Goal: Information Seeking & Learning: Compare options

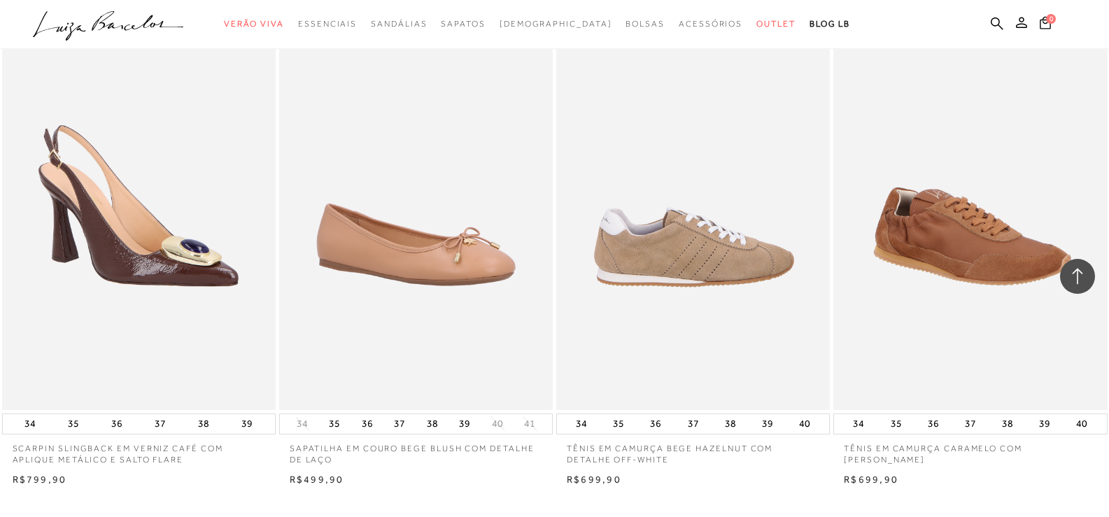
scroll to position [2799, 0]
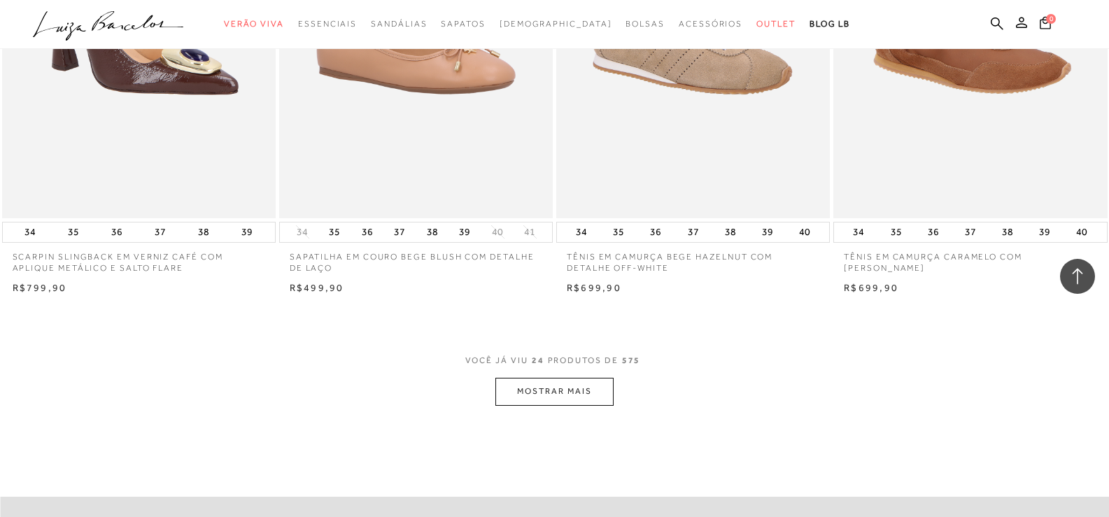
click at [540, 389] on button "MOSTRAR MAIS" at bounding box center [554, 391] width 118 height 27
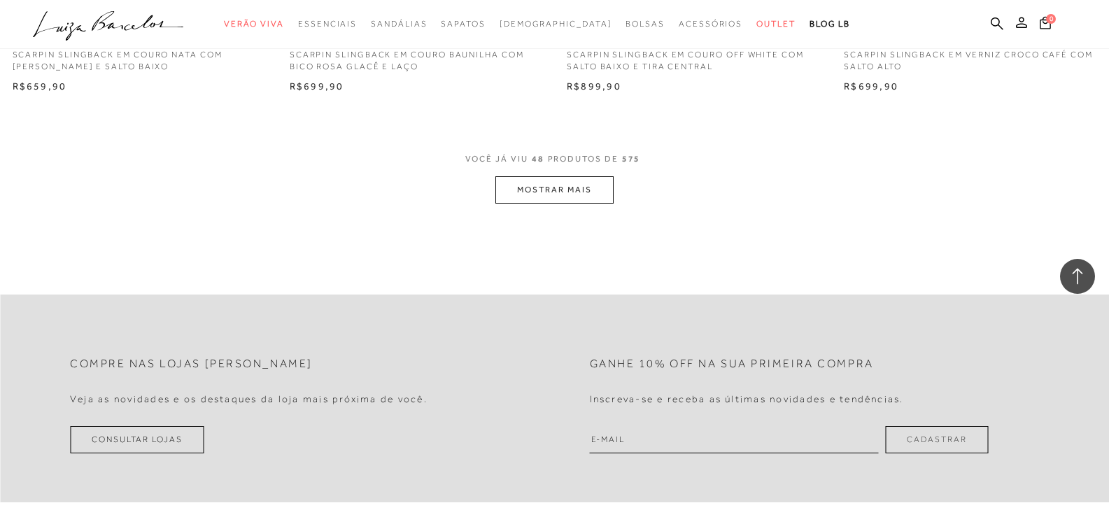
scroll to position [6018, 0]
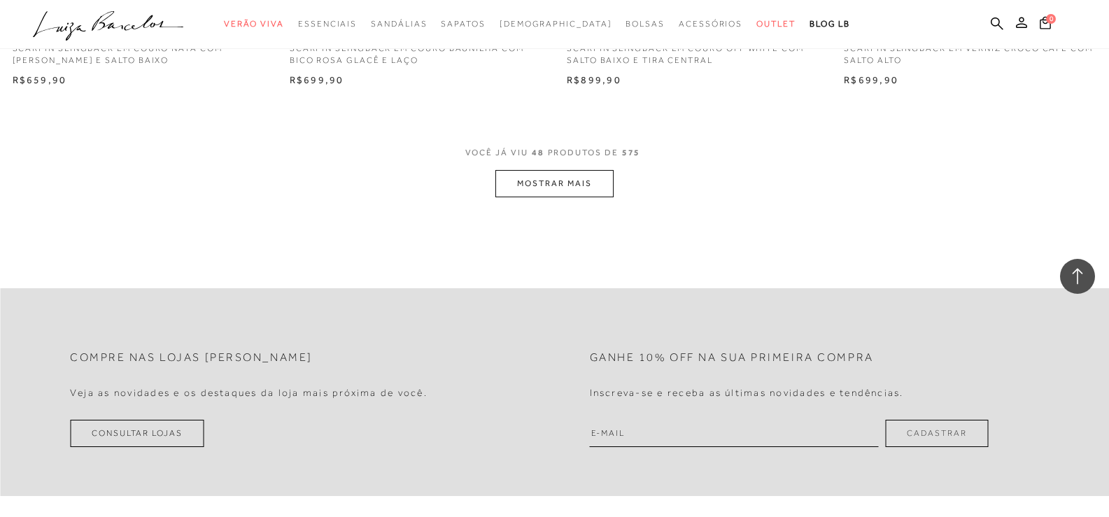
click at [557, 185] on button "MOSTRAR MAIS" at bounding box center [554, 183] width 118 height 27
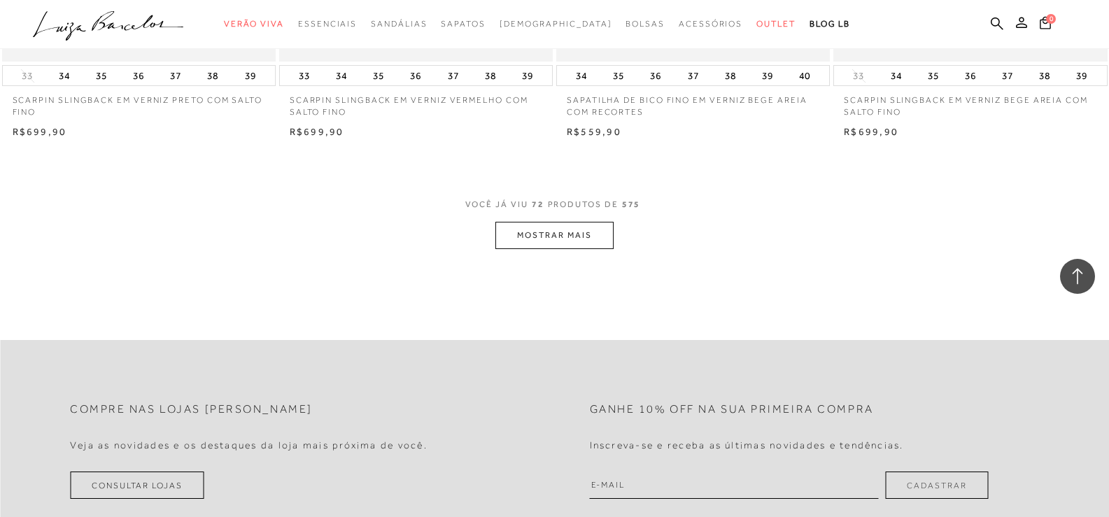
scroll to position [8958, 0]
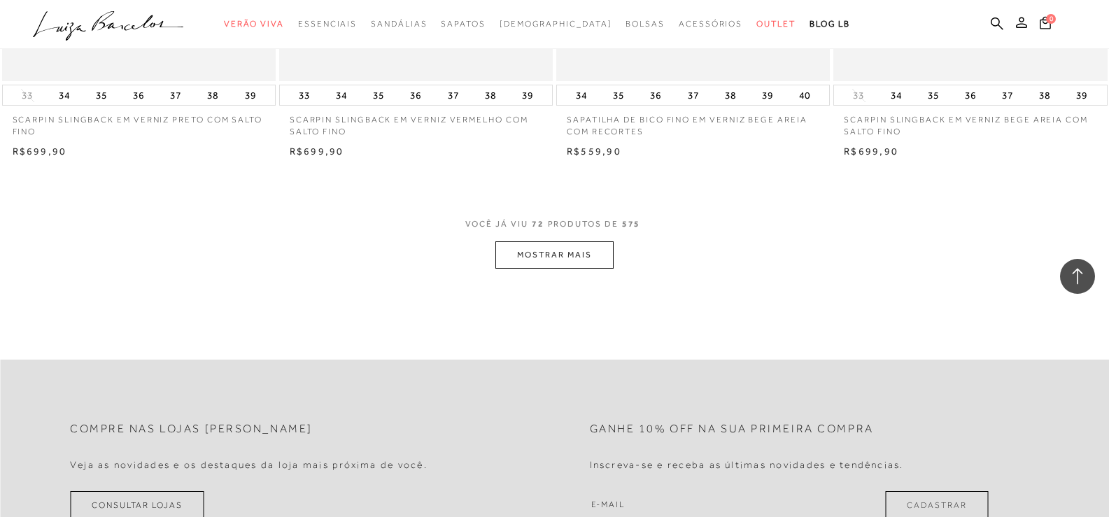
click at [544, 251] on button "MOSTRAR MAIS" at bounding box center [554, 254] width 118 height 27
click at [427, 24] on span "Sandálias" at bounding box center [399, 24] width 56 height 10
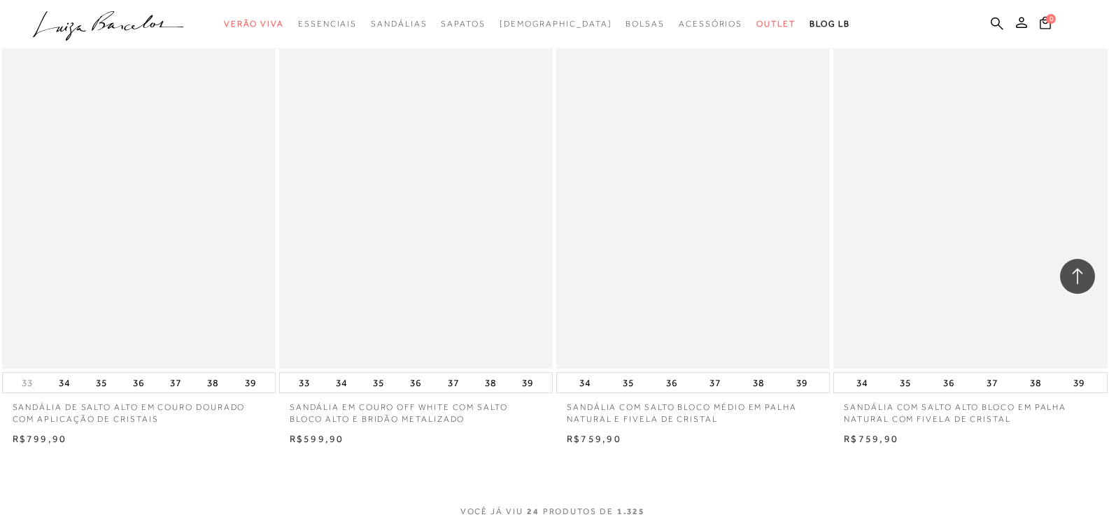
scroll to position [2869, 0]
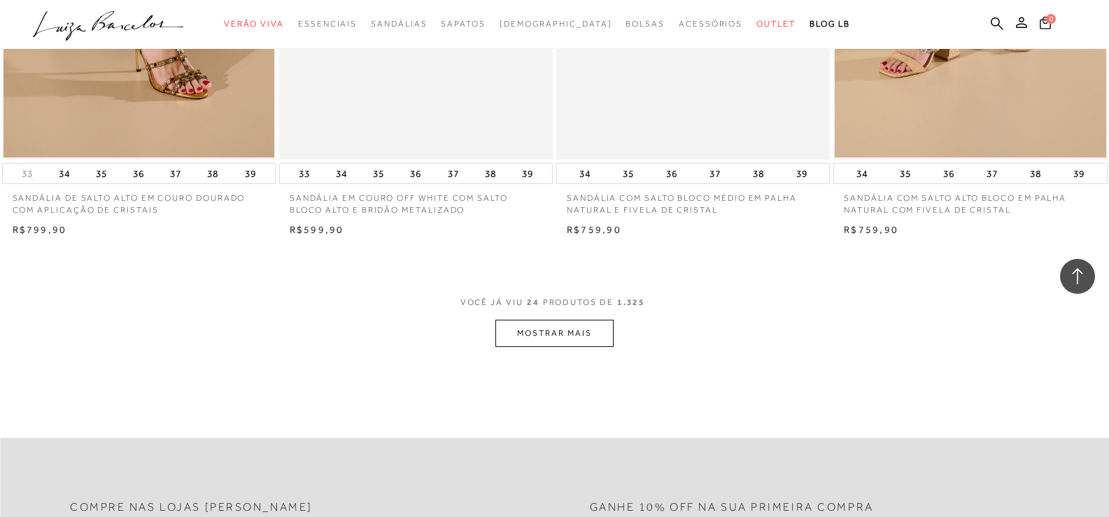
click at [535, 335] on button "MOSTRAR MAIS" at bounding box center [554, 333] width 118 height 27
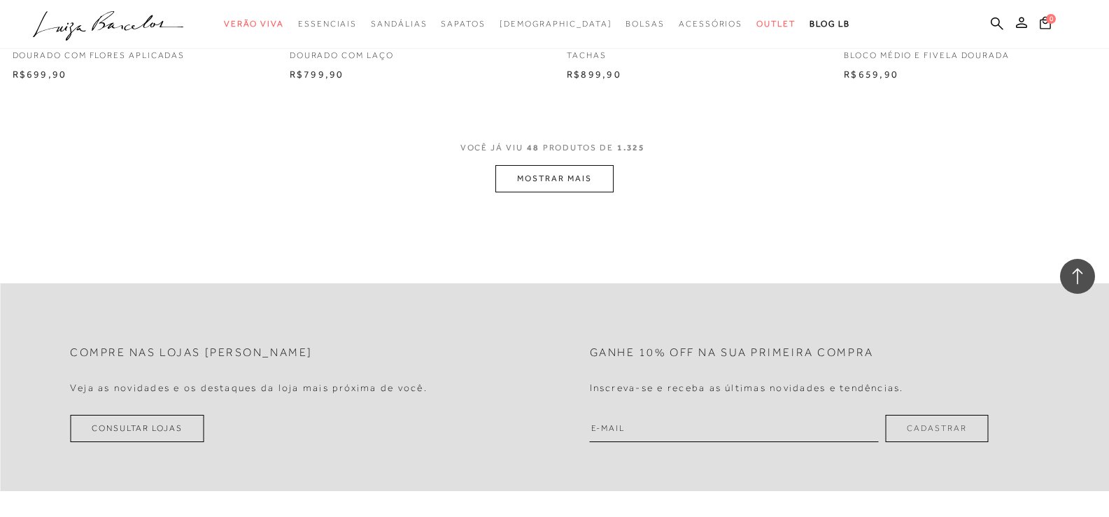
scroll to position [5948, 0]
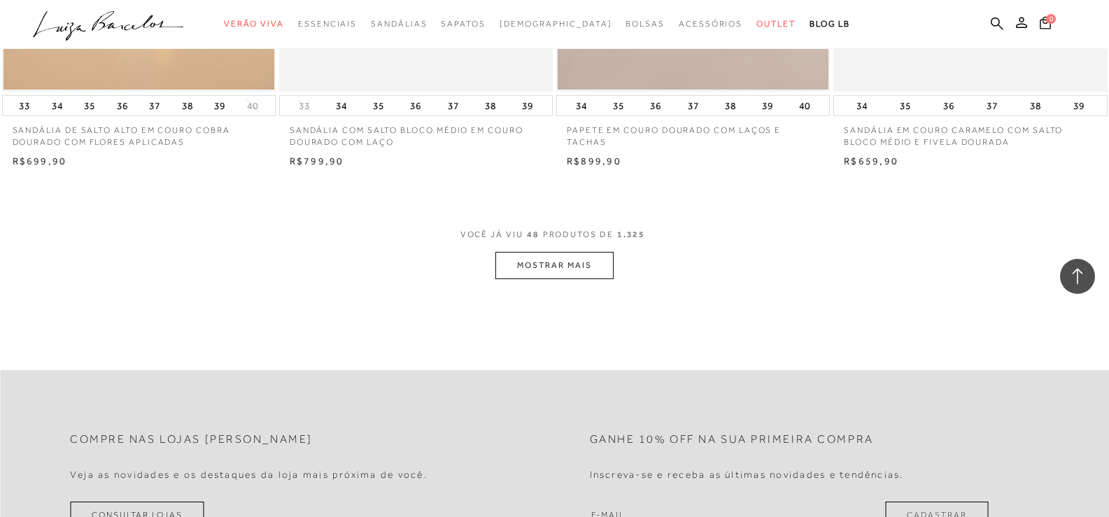
click at [545, 270] on button "MOSTRAR MAIS" at bounding box center [554, 265] width 118 height 27
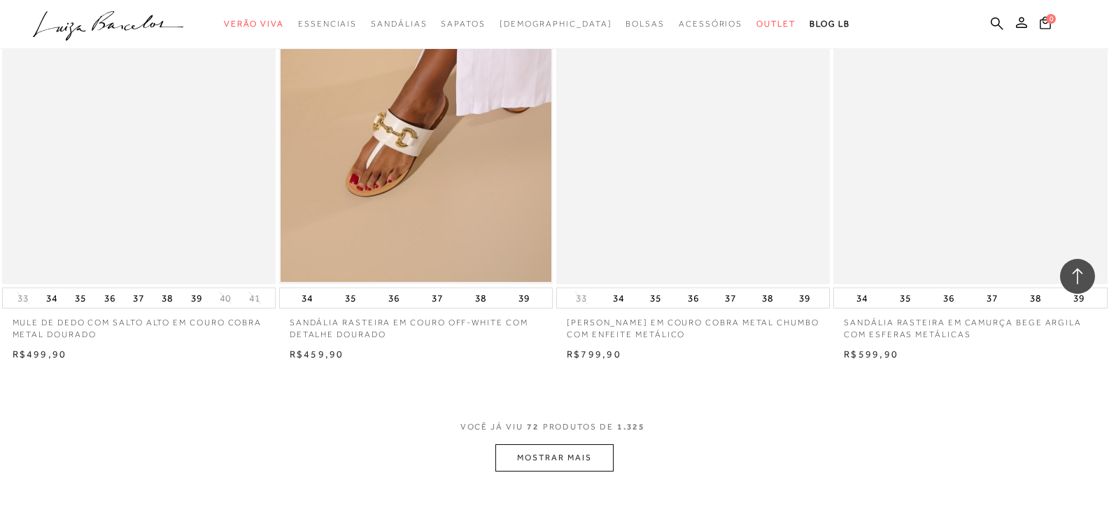
scroll to position [8958, 0]
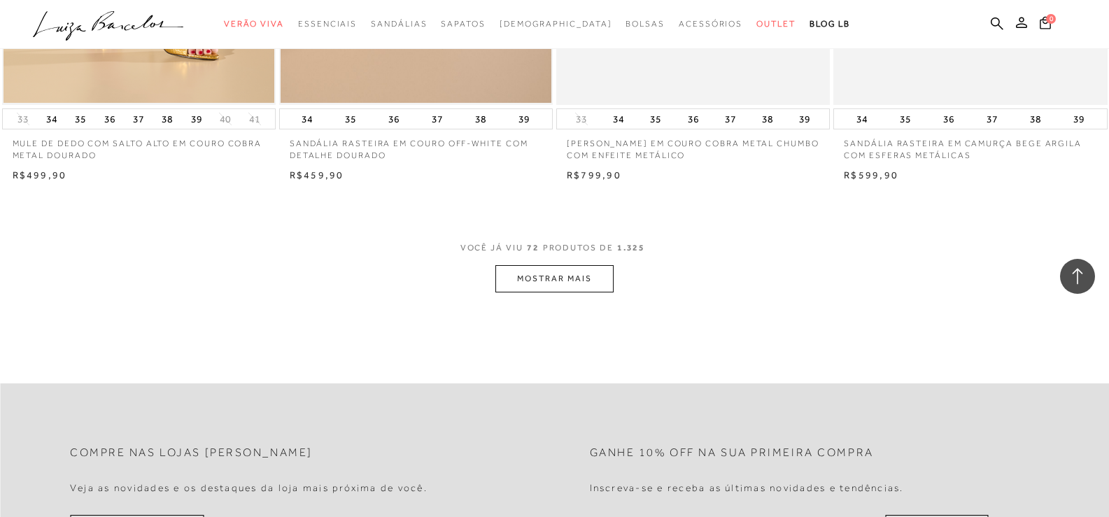
click at [563, 276] on button "MOSTRAR MAIS" at bounding box center [554, 278] width 118 height 27
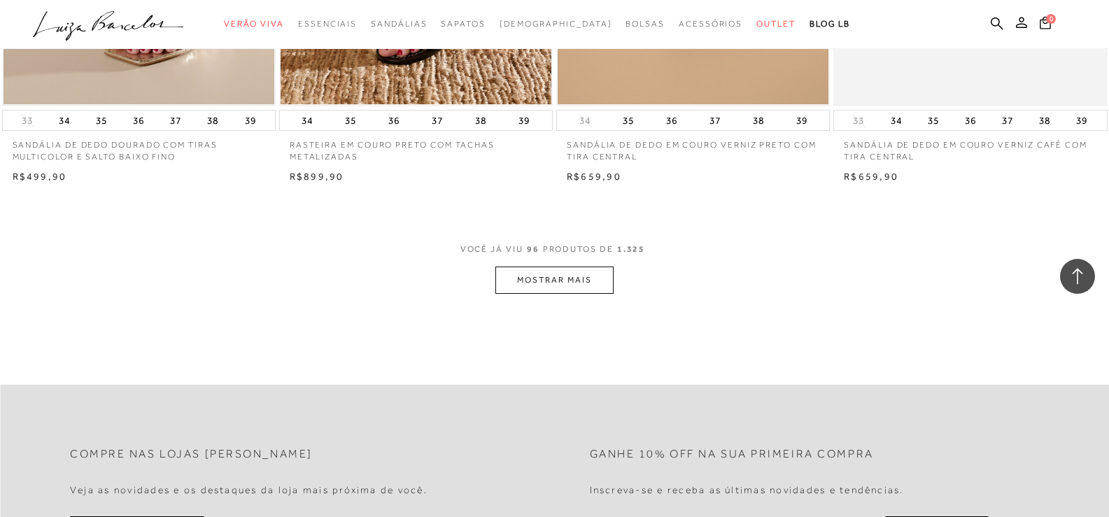
scroll to position [12107, 0]
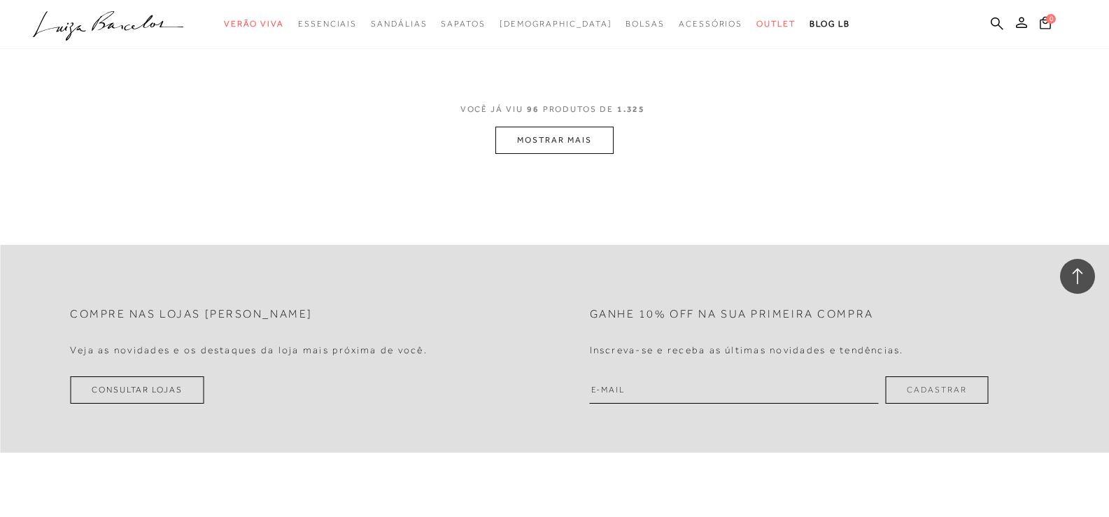
click at [537, 152] on button "MOSTRAR MAIS" at bounding box center [554, 140] width 118 height 27
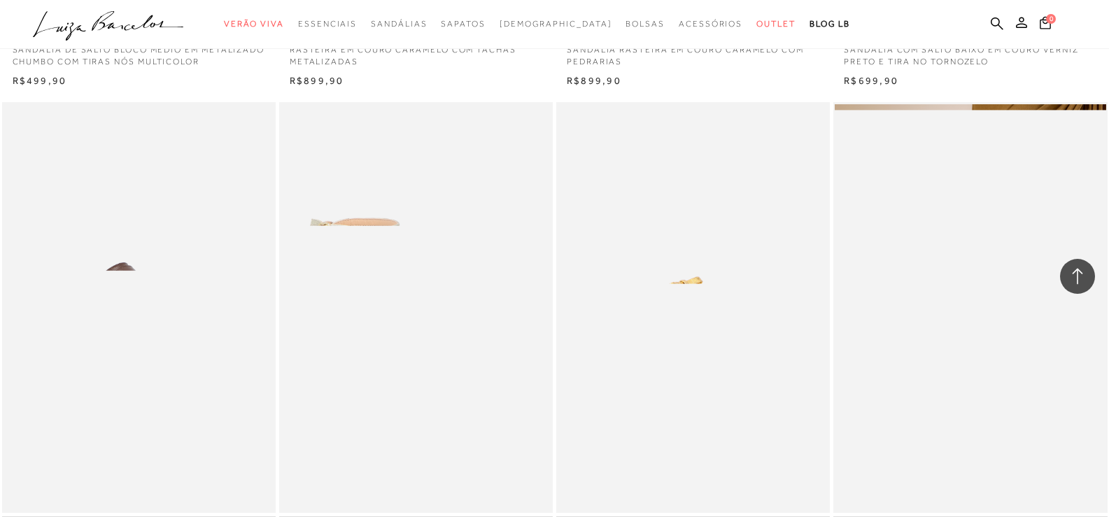
scroll to position [14906, 0]
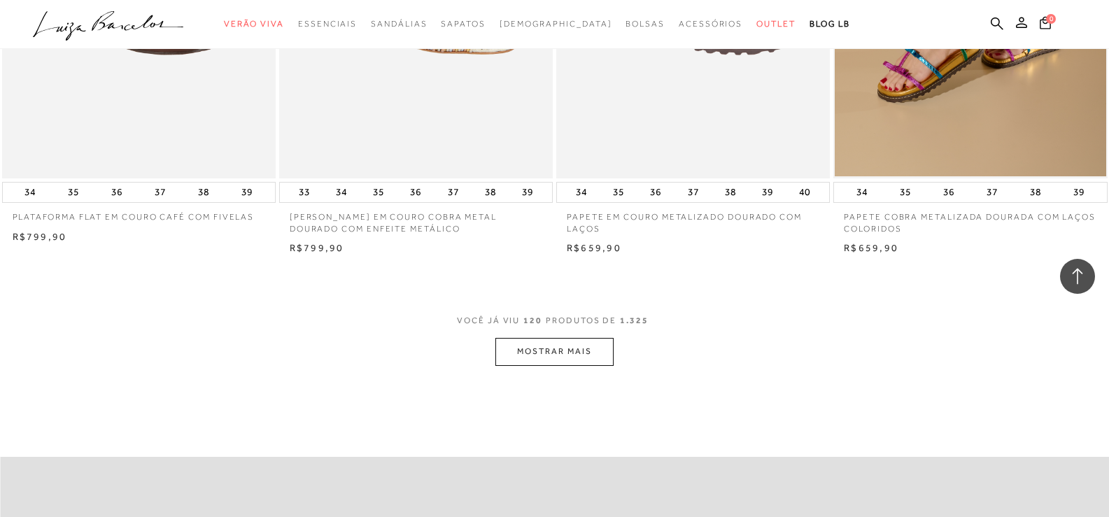
click at [555, 365] on button "MOSTRAR MAIS" at bounding box center [554, 351] width 118 height 27
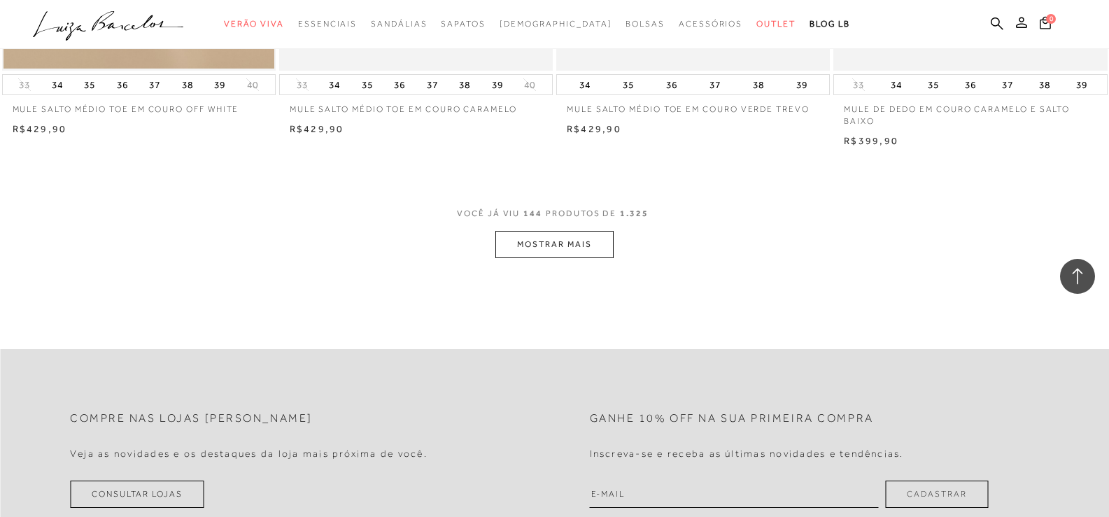
scroll to position [18055, 0]
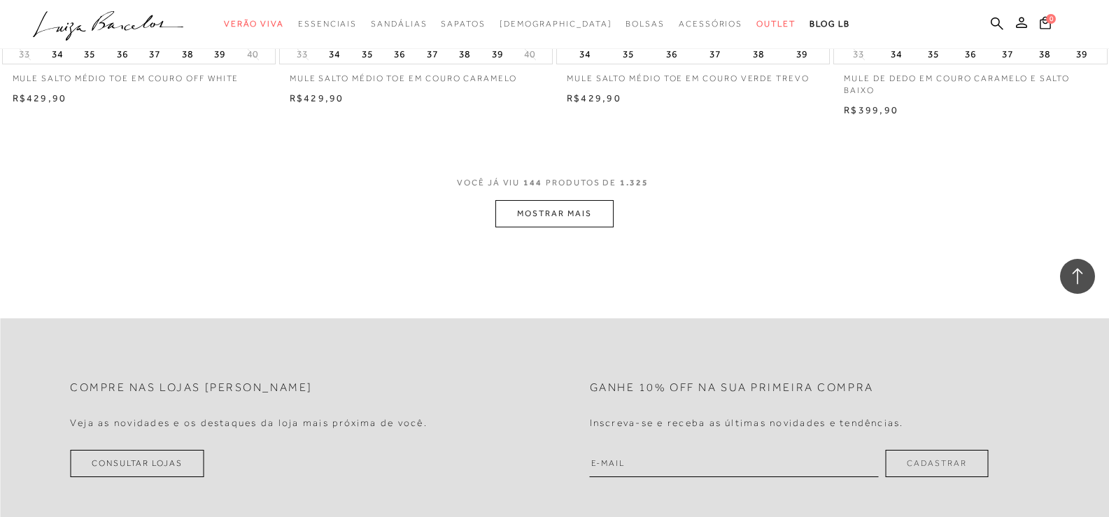
click at [544, 227] on button "MOSTRAR MAIS" at bounding box center [554, 213] width 118 height 27
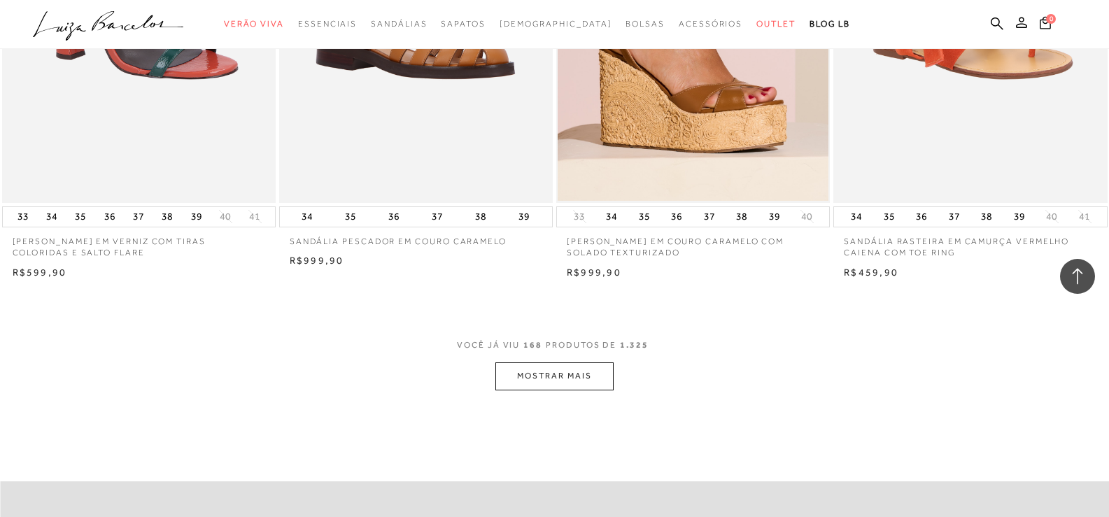
scroll to position [20924, 0]
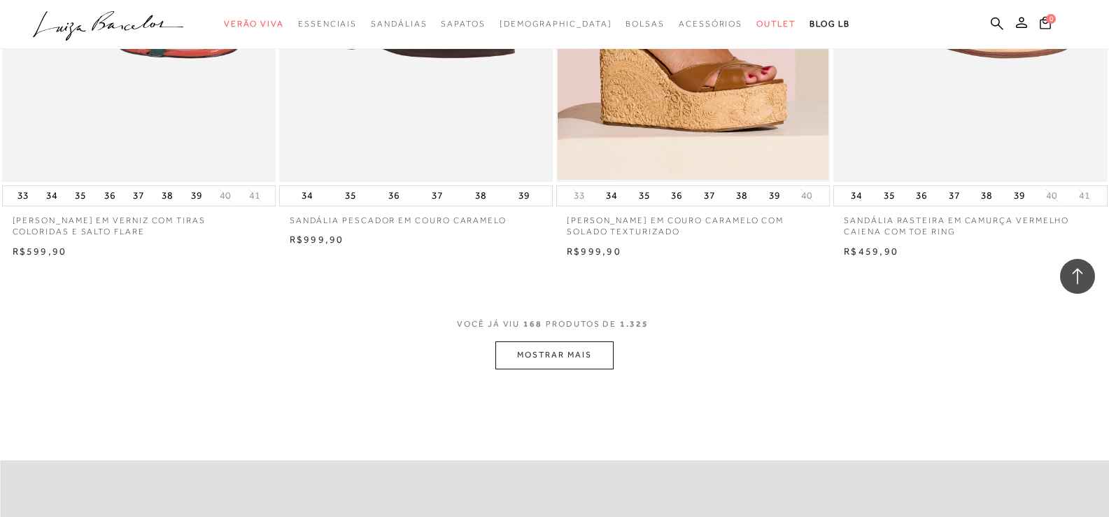
click at [547, 369] on button "MOSTRAR MAIS" at bounding box center [554, 355] width 118 height 27
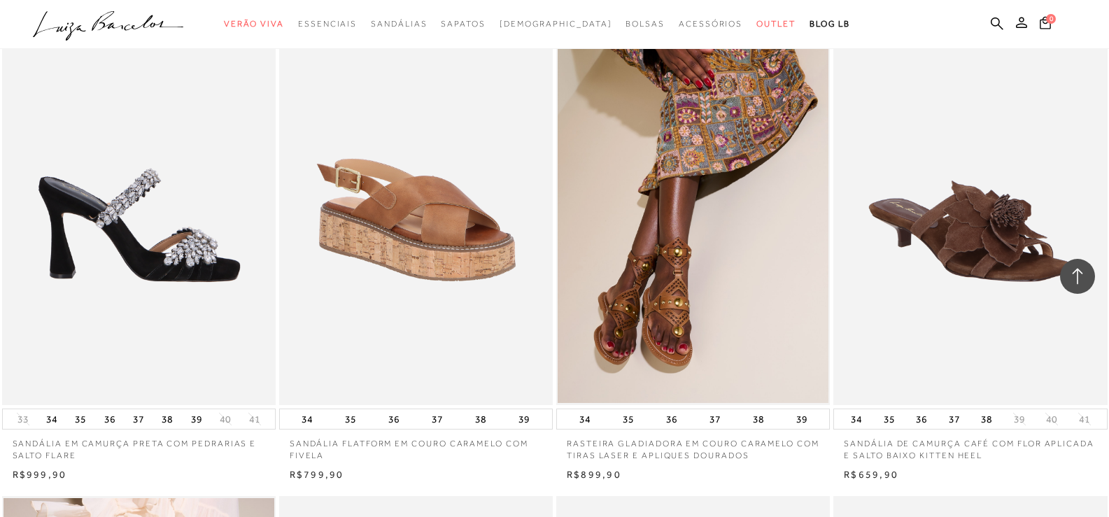
scroll to position [23234, 0]
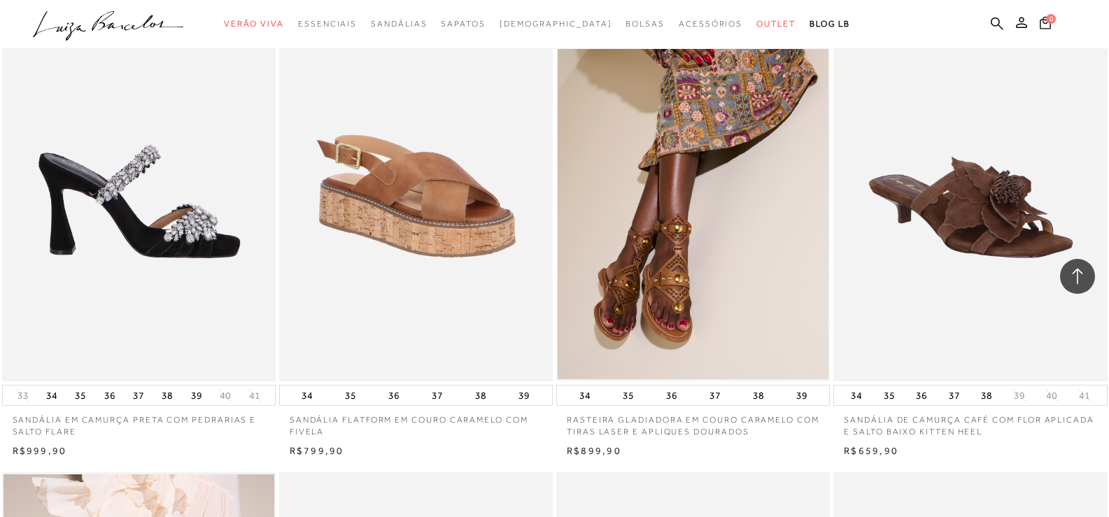
click at [133, 296] on img at bounding box center [139, 176] width 272 height 411
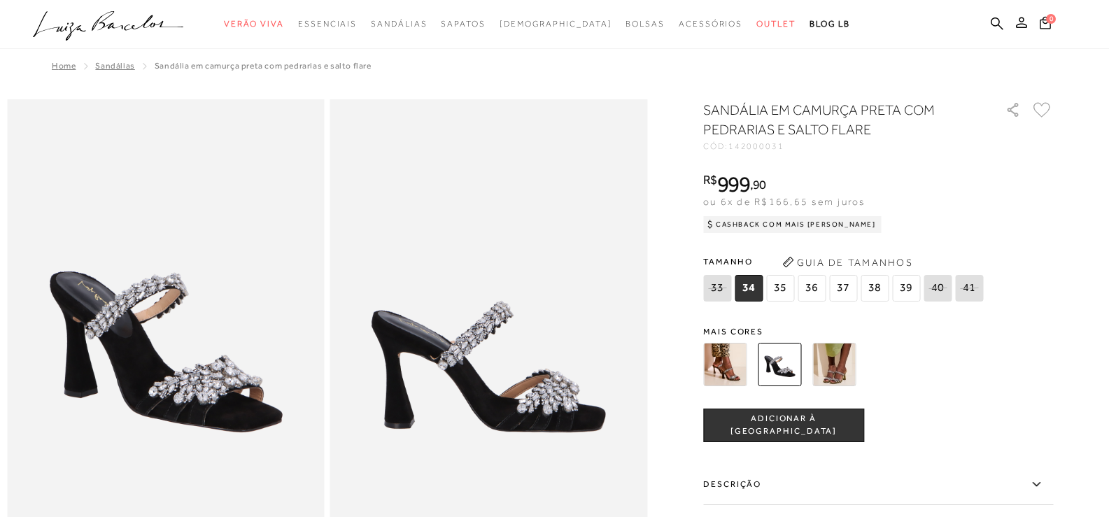
click at [718, 369] on img at bounding box center [724, 364] width 43 height 43
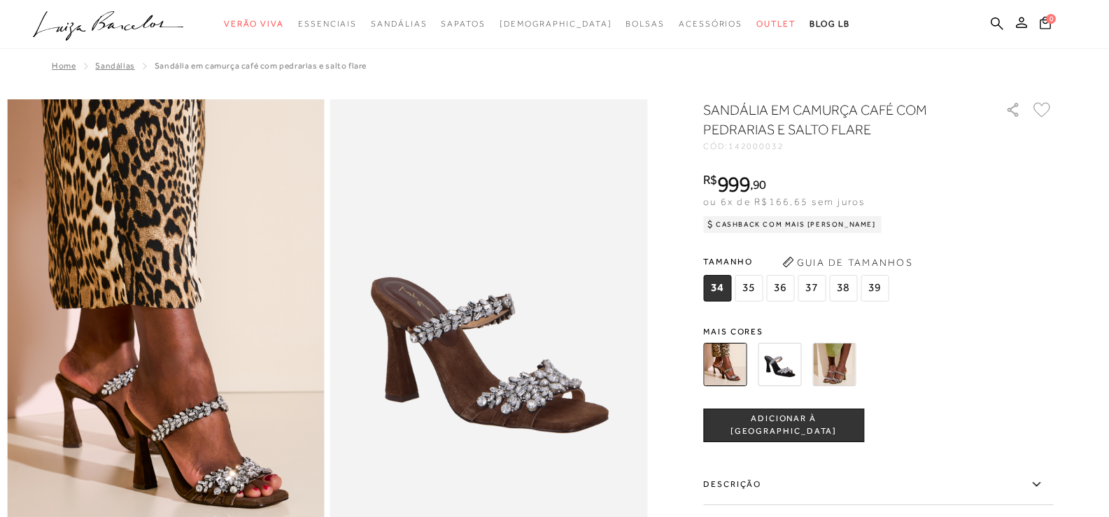
click at [839, 368] on img at bounding box center [833, 364] width 43 height 43
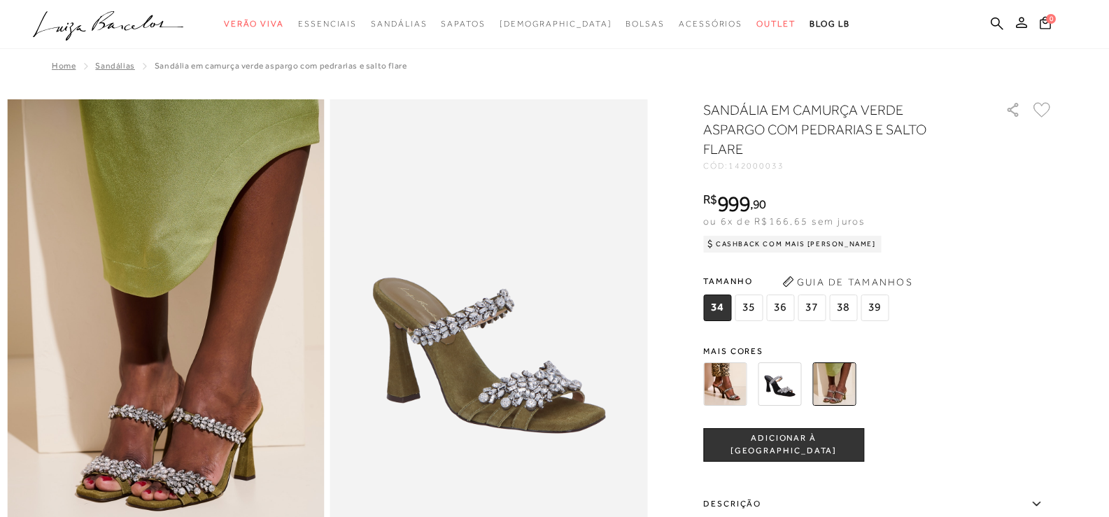
click at [787, 387] on img at bounding box center [779, 383] width 43 height 43
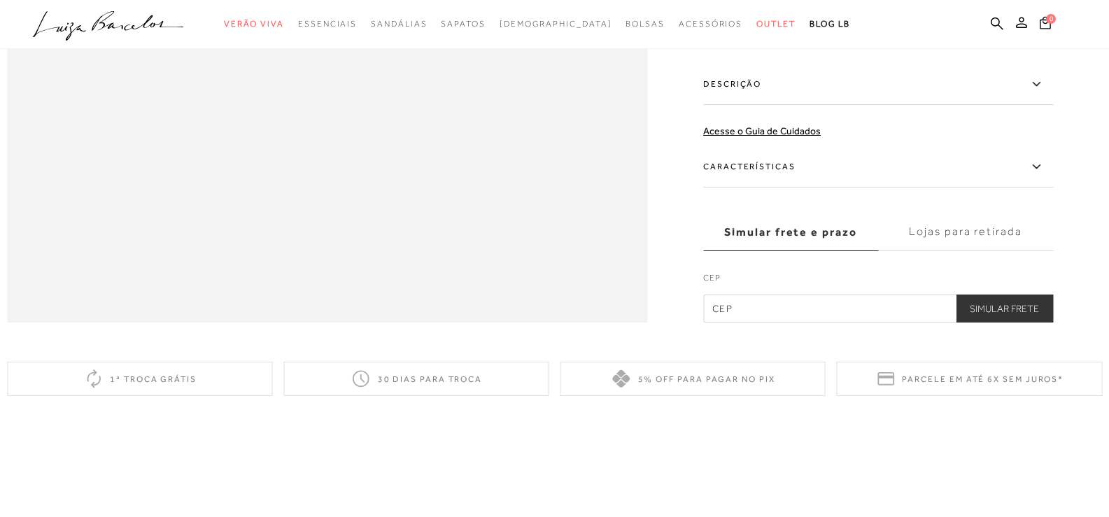
scroll to position [1540, 0]
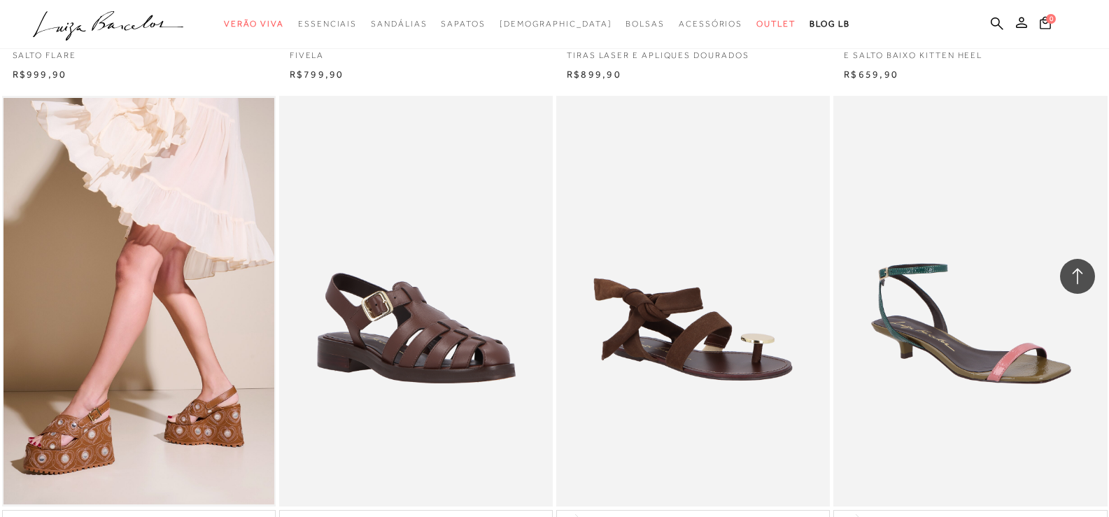
scroll to position [23960, 0]
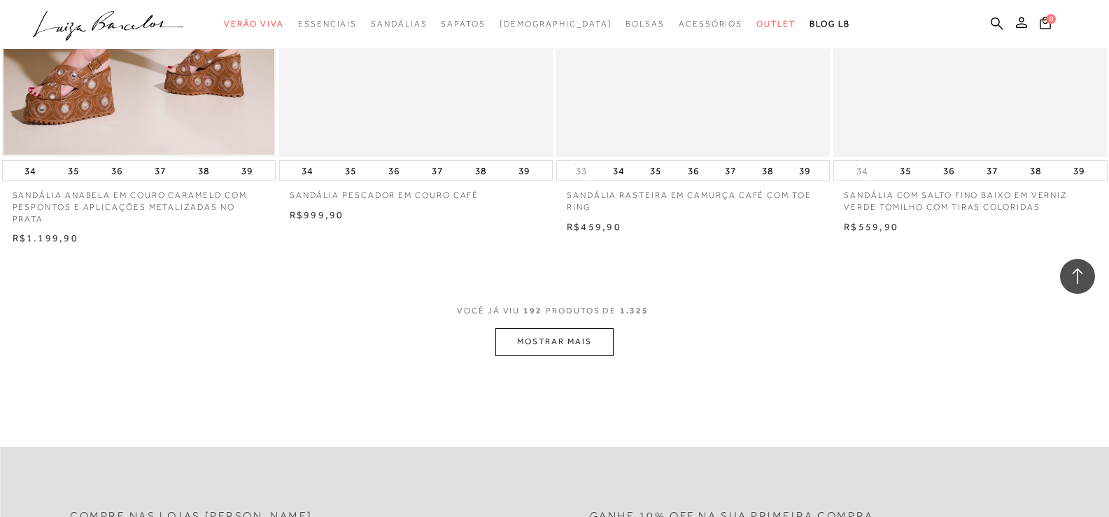
click at [535, 356] on button "MOSTRAR MAIS" at bounding box center [554, 341] width 118 height 27
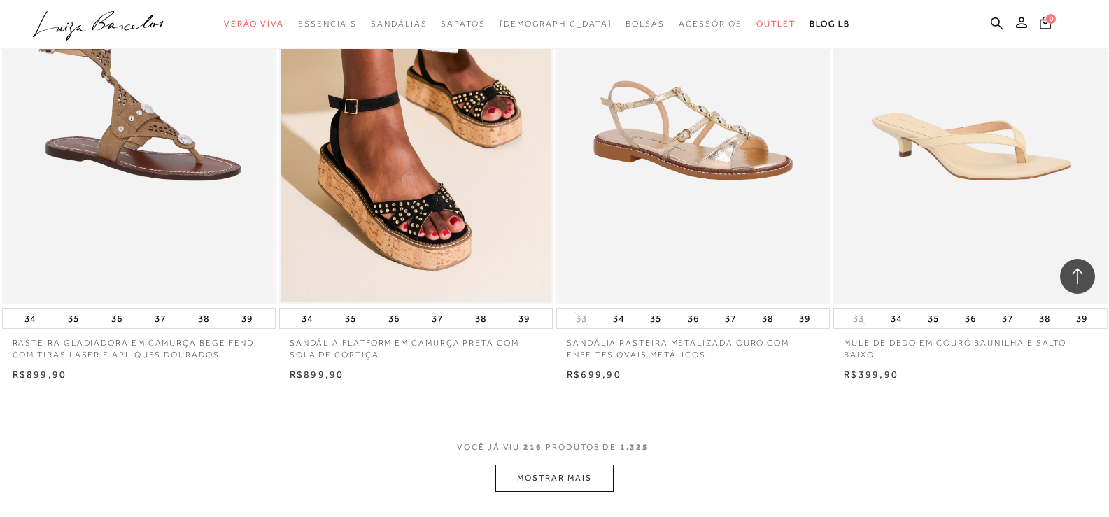
scroll to position [27039, 0]
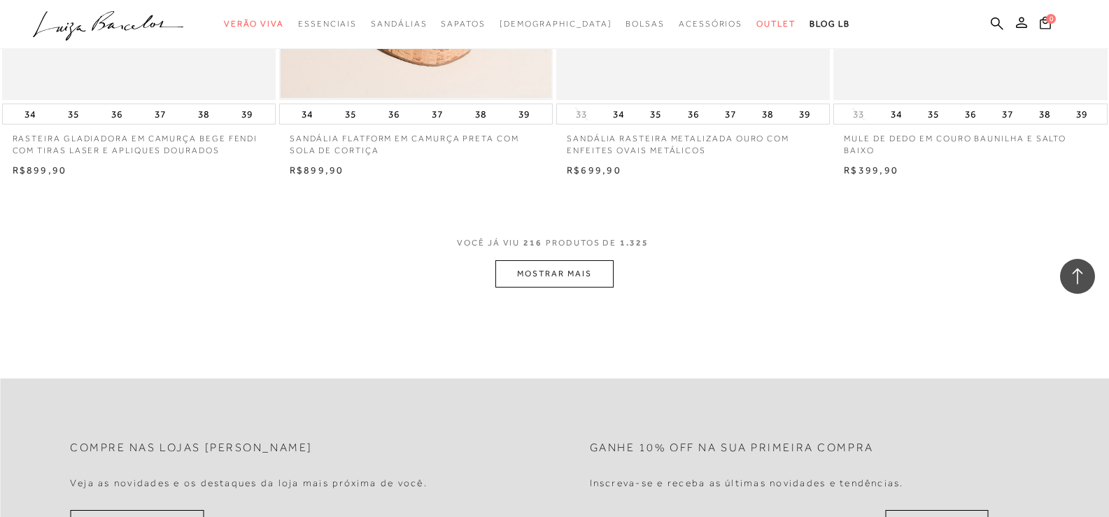
click at [520, 288] on button "MOSTRAR MAIS" at bounding box center [554, 273] width 118 height 27
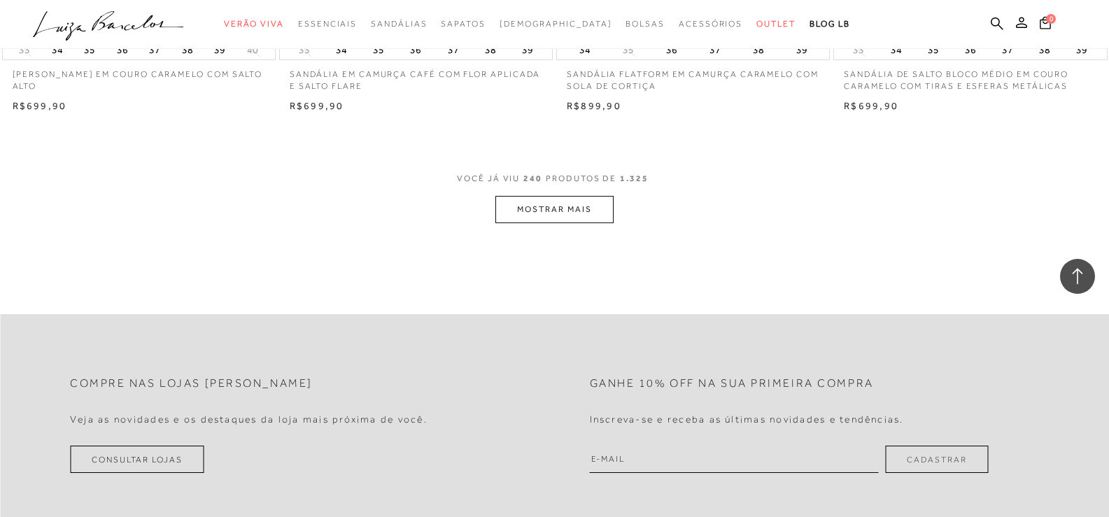
scroll to position [30118, 0]
click at [540, 219] on button "MOSTRAR MAIS" at bounding box center [554, 205] width 118 height 27
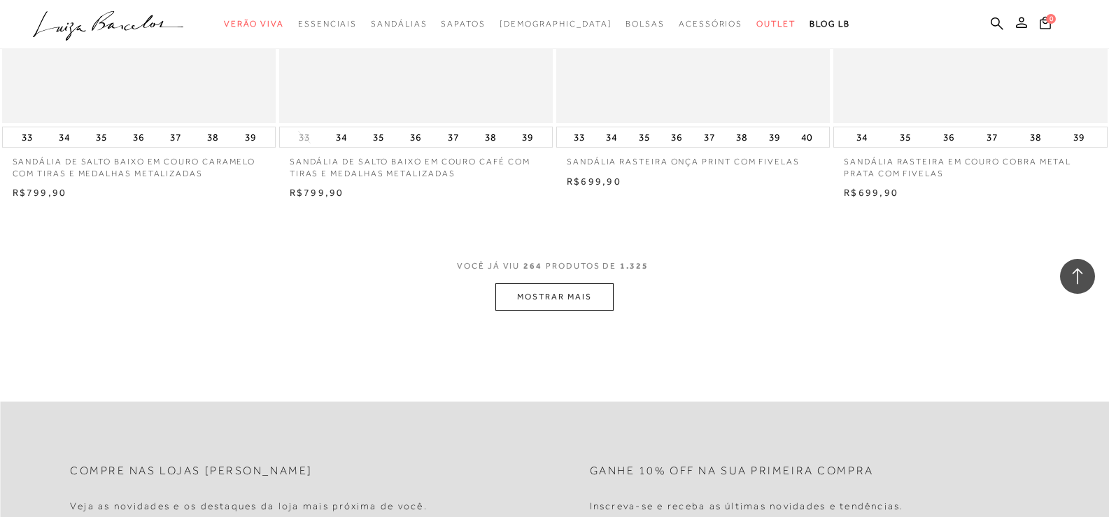
scroll to position [33127, 0]
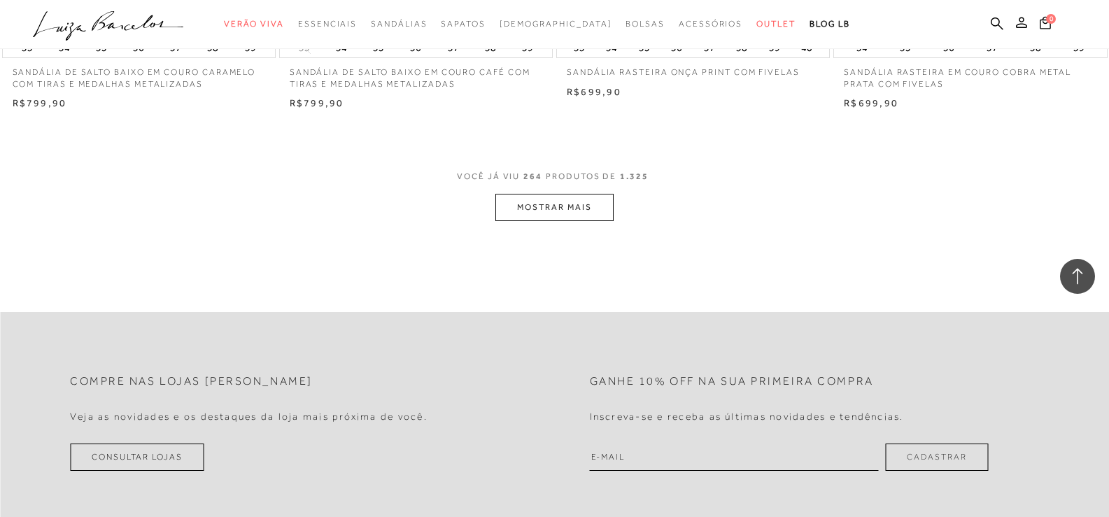
click at [528, 221] on button "MOSTRAR MAIS" at bounding box center [554, 207] width 118 height 27
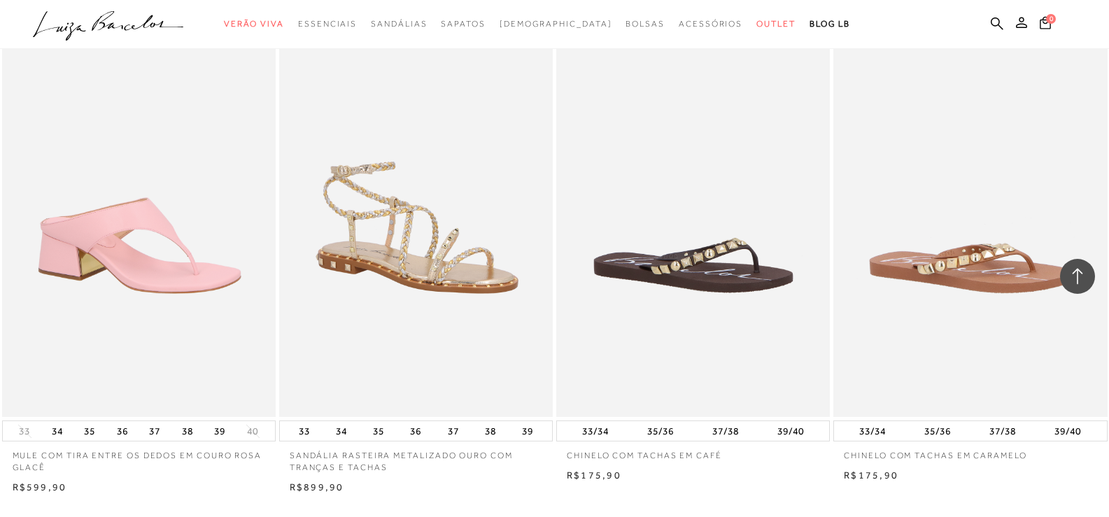
scroll to position [36034, 0]
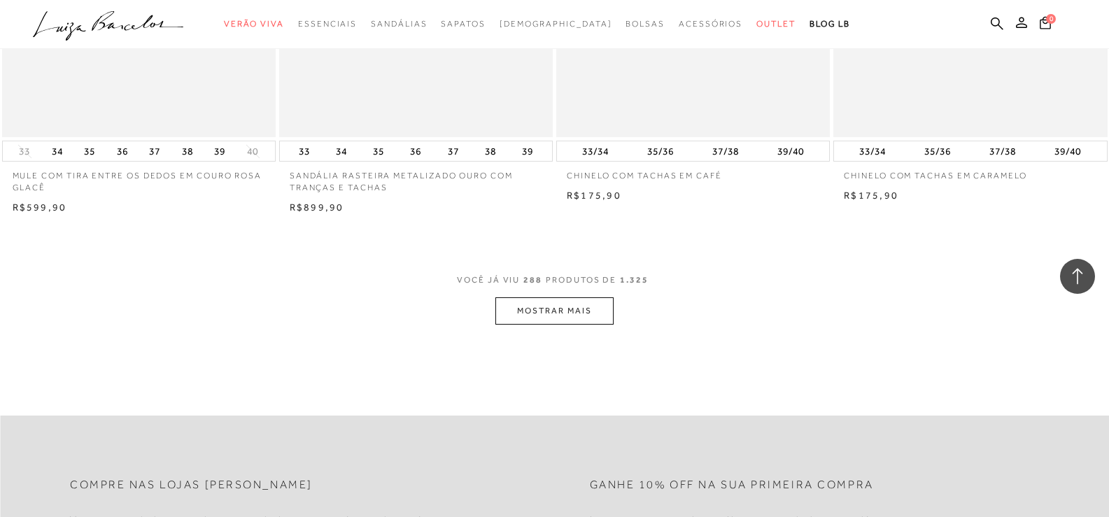
click at [541, 325] on button "MOSTRAR MAIS" at bounding box center [554, 310] width 118 height 27
